Goal: Information Seeking & Learning: Learn about a topic

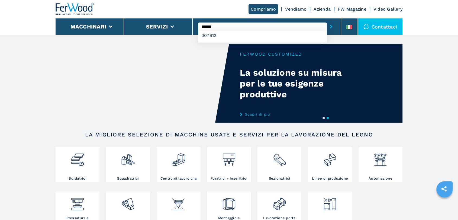
type input "******"
click at [327, 20] on button "submit-button" at bounding box center [331, 26] width 8 height 12
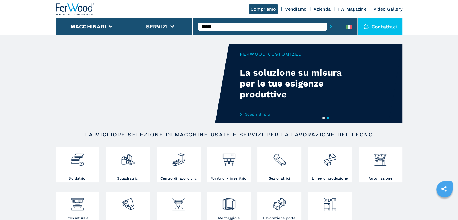
click at [327, 20] on button "submit-button" at bounding box center [331, 26] width 8 height 12
click at [222, 28] on input "******" at bounding box center [262, 26] width 129 height 8
click at [327, 20] on button "submit-button" at bounding box center [331, 26] width 8 height 12
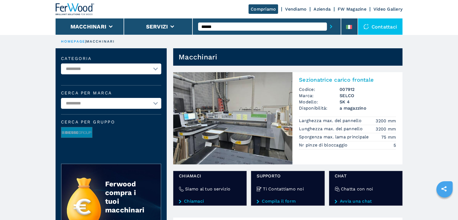
click at [232, 110] on img at bounding box center [232, 118] width 119 height 92
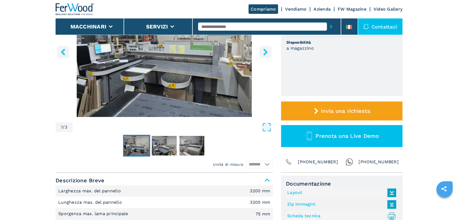
scroll to position [100, 0]
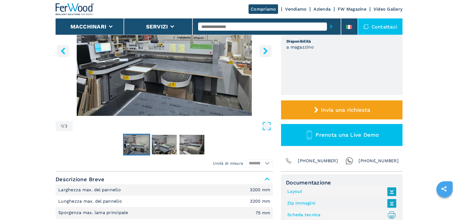
click at [262, 54] on button "right-button" at bounding box center [265, 51] width 12 height 12
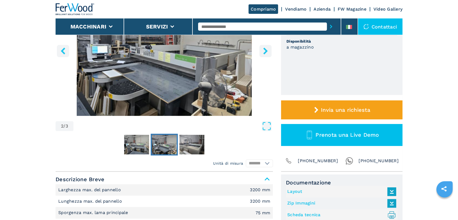
scroll to position [0, 0]
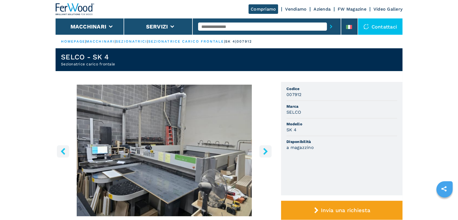
click at [264, 148] on icon "right-button" at bounding box center [265, 151] width 4 height 7
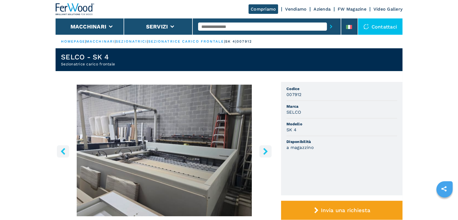
click at [264, 148] on icon "right-button" at bounding box center [265, 151] width 4 height 7
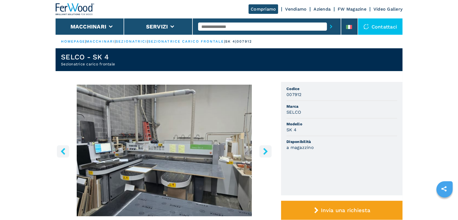
click at [264, 148] on icon "right-button" at bounding box center [265, 151] width 4 height 7
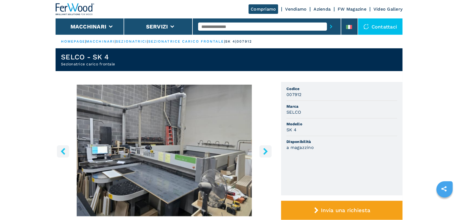
click at [246, 29] on input "text" at bounding box center [262, 26] width 129 height 8
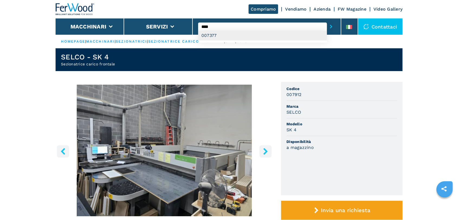
click at [205, 37] on div "007377" at bounding box center [262, 36] width 129 height 10
type input "******"
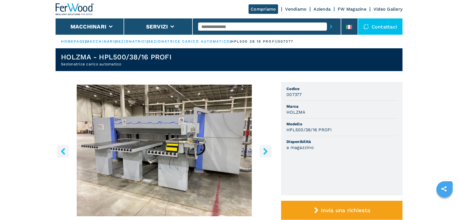
click at [264, 148] on icon "right-button" at bounding box center [265, 151] width 4 height 7
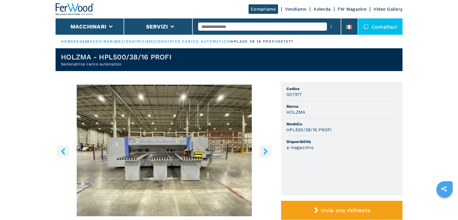
click at [264, 148] on icon "right-button" at bounding box center [265, 151] width 4 height 7
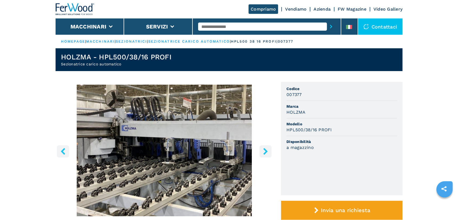
click at [263, 149] on icon "right-button" at bounding box center [265, 151] width 7 height 7
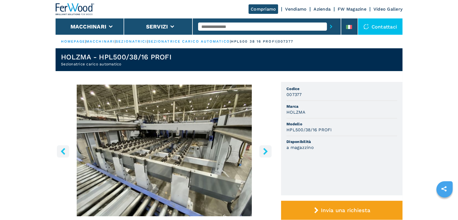
click at [263, 149] on icon "right-button" at bounding box center [265, 151] width 7 height 7
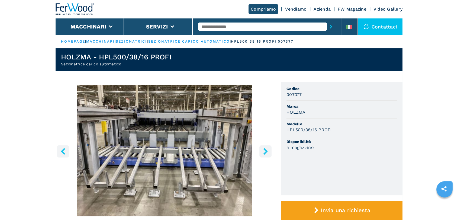
click at [263, 149] on icon "right-button" at bounding box center [265, 151] width 7 height 7
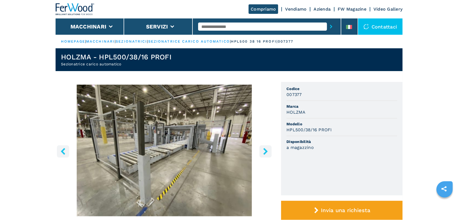
click at [263, 149] on icon "right-button" at bounding box center [265, 151] width 7 height 7
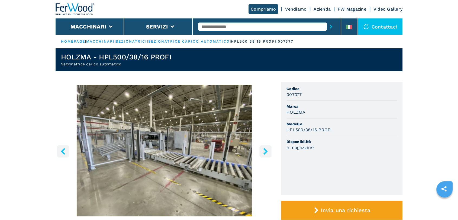
click at [263, 149] on icon "right-button" at bounding box center [265, 151] width 7 height 7
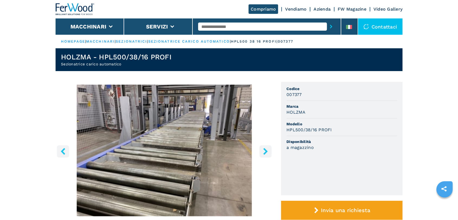
click at [263, 149] on icon "right-button" at bounding box center [265, 151] width 7 height 7
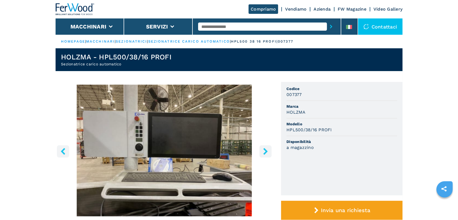
click at [263, 149] on icon "right-button" at bounding box center [265, 151] width 7 height 7
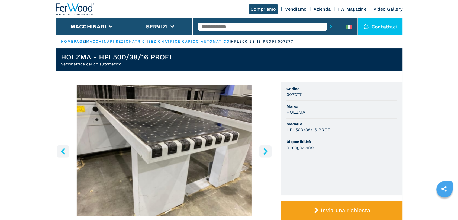
click at [263, 149] on icon "right-button" at bounding box center [265, 151] width 7 height 7
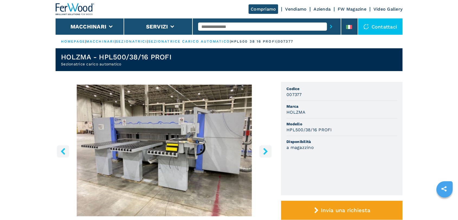
click at [263, 149] on icon "right-button" at bounding box center [265, 151] width 7 height 7
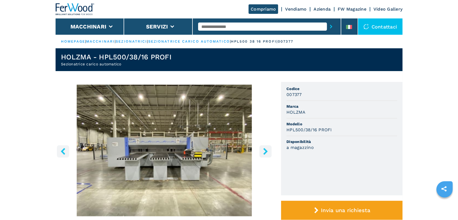
click at [263, 149] on icon "right-button" at bounding box center [265, 151] width 7 height 7
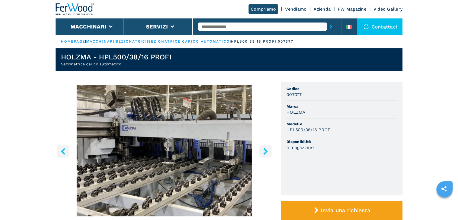
click at [263, 149] on icon "right-button" at bounding box center [265, 151] width 7 height 7
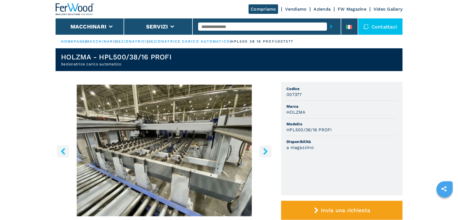
click at [263, 149] on icon "right-button" at bounding box center [265, 151] width 7 height 7
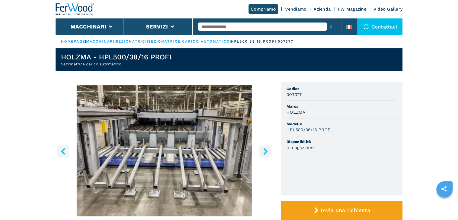
click at [263, 149] on icon "right-button" at bounding box center [265, 151] width 7 height 7
